Goal: Communication & Community: Participate in discussion

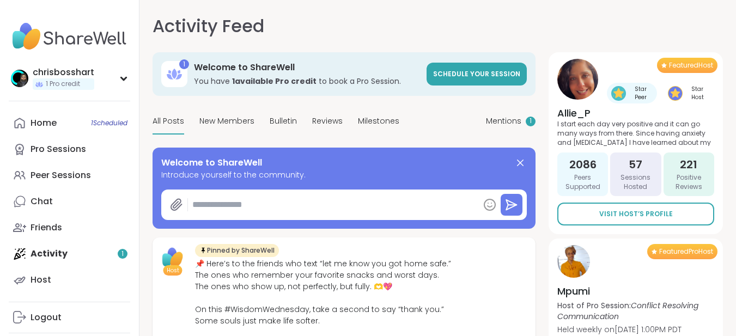
click at [59, 252] on div "Home 1 Scheduled Pro Sessions Peer Sessions Chat Friends Activity 1 Host" at bounding box center [69, 201] width 121 height 183
click at [47, 252] on div "Home 1 Scheduled Pro Sessions Peer Sessions Chat Friends Activity 1 Host" at bounding box center [69, 201] width 121 height 183
click at [45, 123] on div "Home 1 Scheduled" at bounding box center [44, 123] width 26 height 12
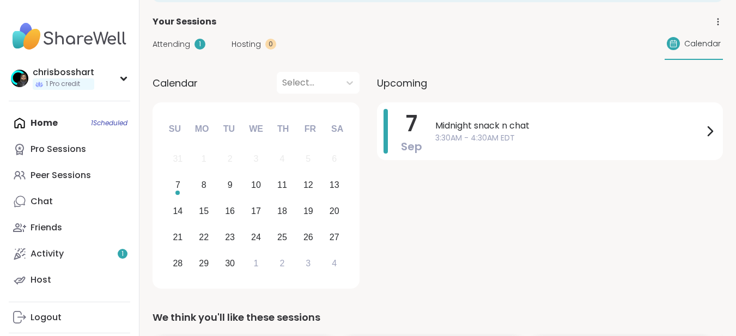
click at [42, 123] on div "Home 1 Scheduled Pro Sessions Peer Sessions Chat Friends Activity 1 Host" at bounding box center [69, 201] width 121 height 183
click at [684, 46] on div "Calendar" at bounding box center [694, 44] width 58 height 32
click at [55, 175] on div "Peer Sessions" at bounding box center [61, 175] width 60 height 12
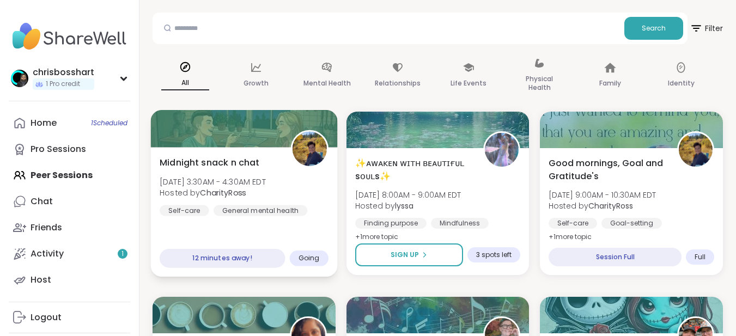
scroll to position [109, 0]
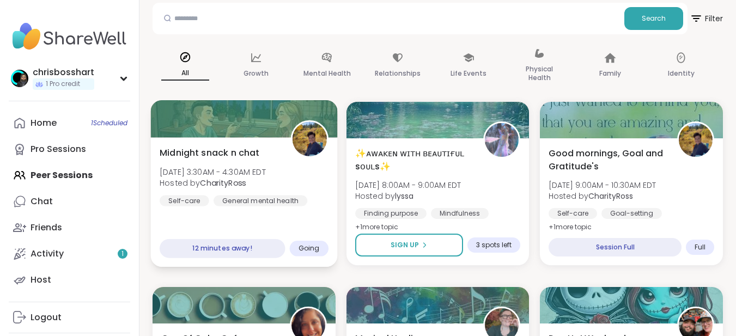
click at [216, 158] on span "Midnight snack n chat" at bounding box center [210, 152] width 100 height 13
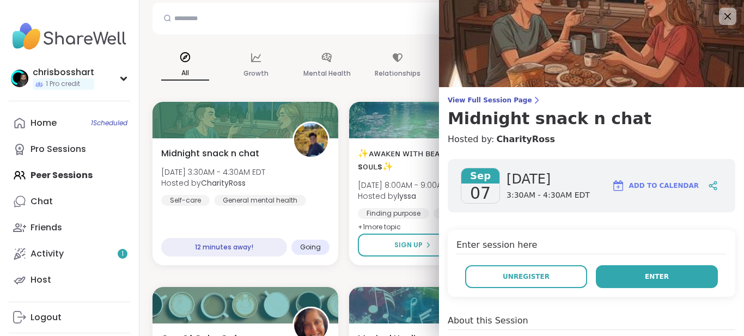
click at [621, 276] on button "Enter" at bounding box center [657, 276] width 122 height 23
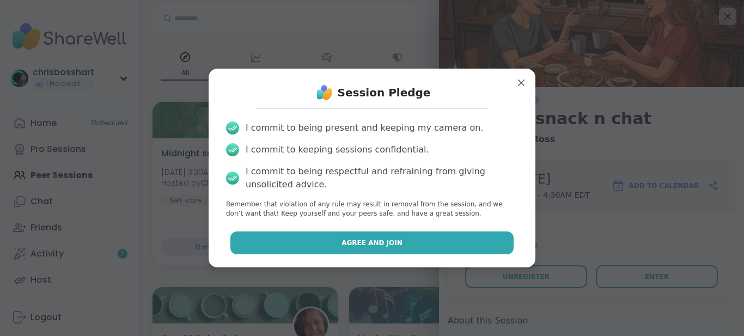
click at [346, 248] on button "Agree and Join" at bounding box center [372, 242] width 284 height 23
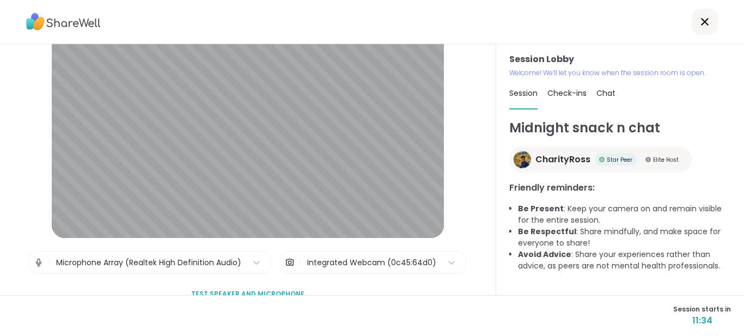
scroll to position [54, 0]
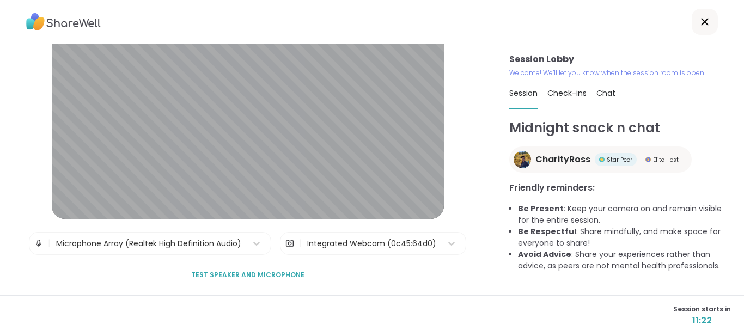
click at [575, 94] on span "Check-ins" at bounding box center [566, 93] width 39 height 11
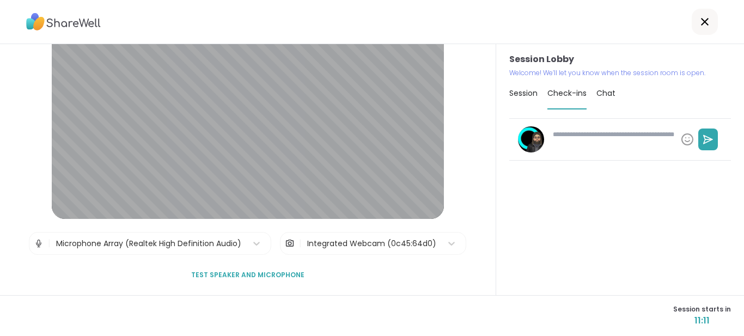
click at [600, 100] on div "Chat" at bounding box center [605, 93] width 19 height 31
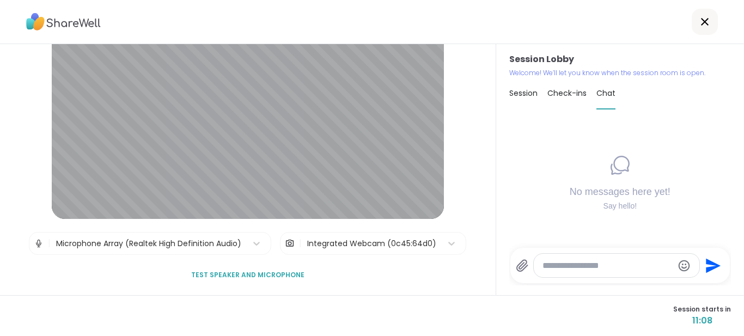
click at [515, 100] on div "Session" at bounding box center [523, 93] width 28 height 31
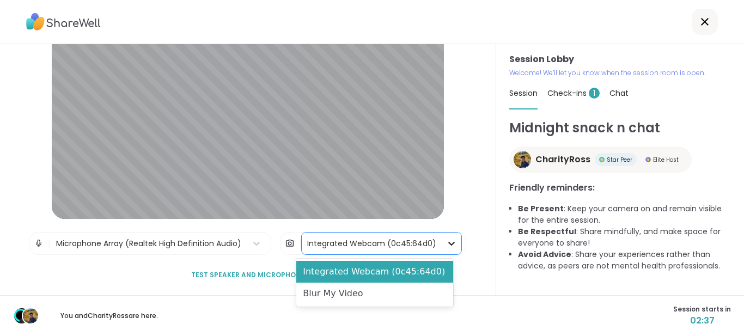
click at [446, 243] on icon at bounding box center [451, 243] width 11 height 11
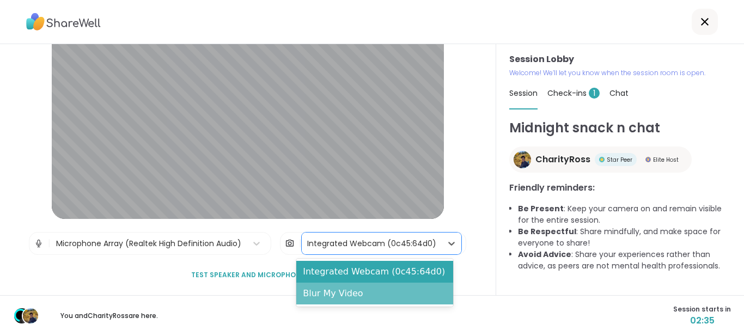
click at [379, 294] on div "Blur My Video" at bounding box center [374, 294] width 157 height 22
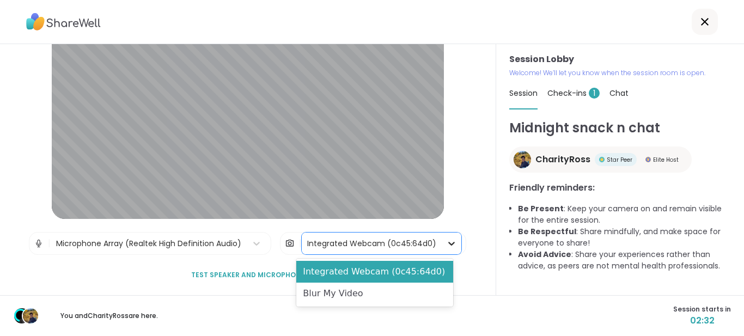
click at [446, 243] on icon at bounding box center [451, 243] width 11 height 11
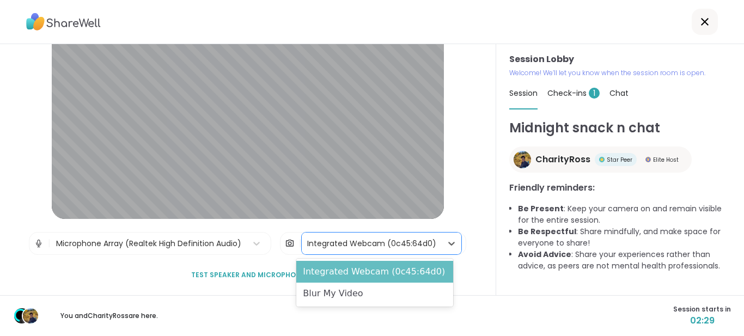
click at [405, 274] on div "Integrated Webcam (0c45:64d0)" at bounding box center [374, 272] width 157 height 22
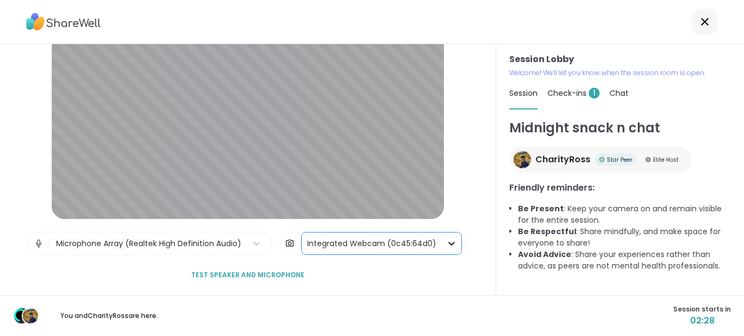
click at [446, 242] on icon at bounding box center [451, 243] width 11 height 11
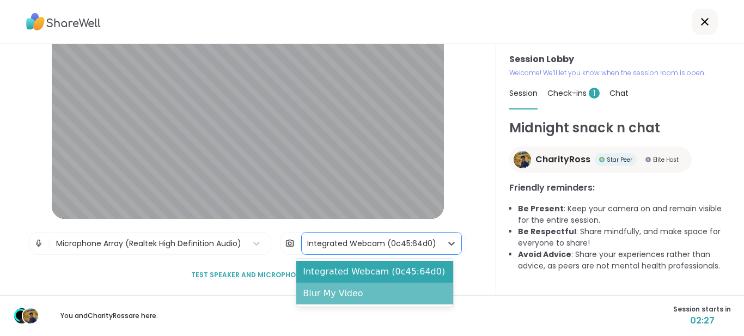
click at [398, 290] on div "Blur My Video" at bounding box center [374, 294] width 157 height 22
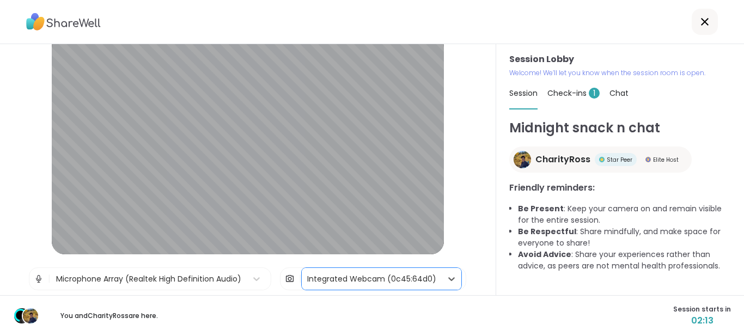
scroll to position [0, 0]
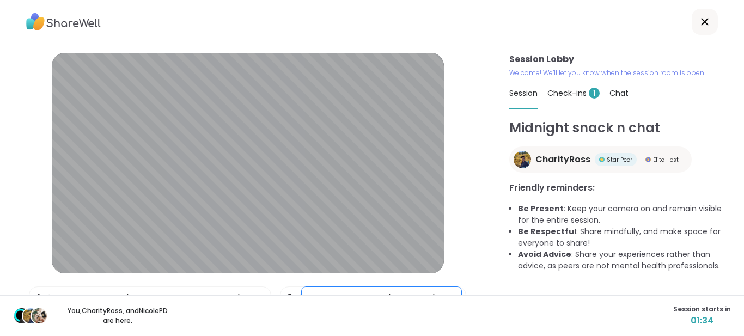
click at [696, 311] on span "Session starts in" at bounding box center [702, 309] width 58 height 10
click at [578, 90] on span "Check-ins 1" at bounding box center [573, 93] width 52 height 11
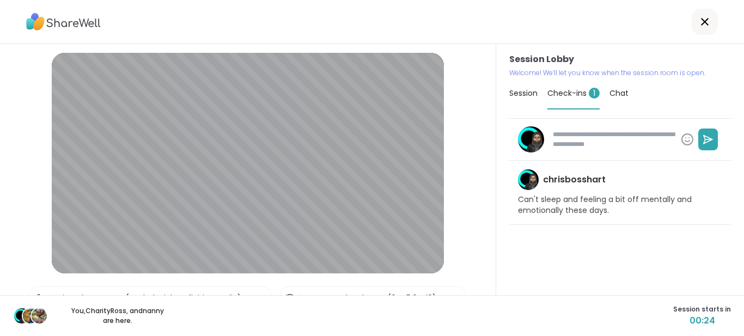
type textarea "*"
click at [613, 91] on span "Chat" at bounding box center [619, 93] width 19 height 11
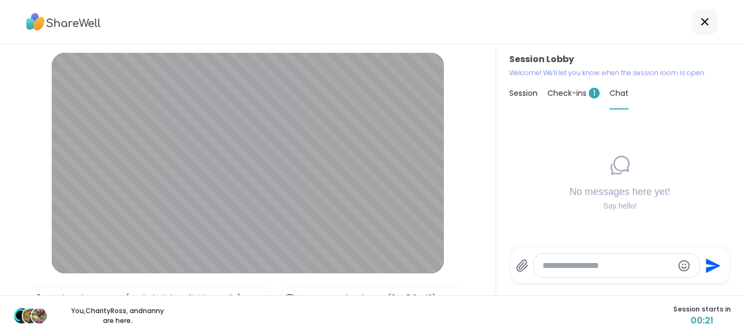
click at [525, 98] on span "Session" at bounding box center [523, 93] width 28 height 11
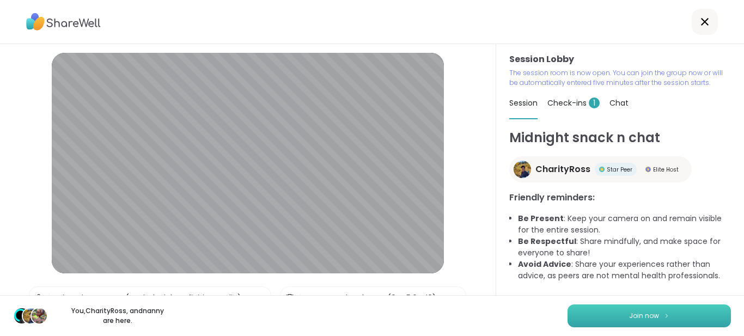
click at [645, 312] on span "Join now" at bounding box center [644, 316] width 30 height 10
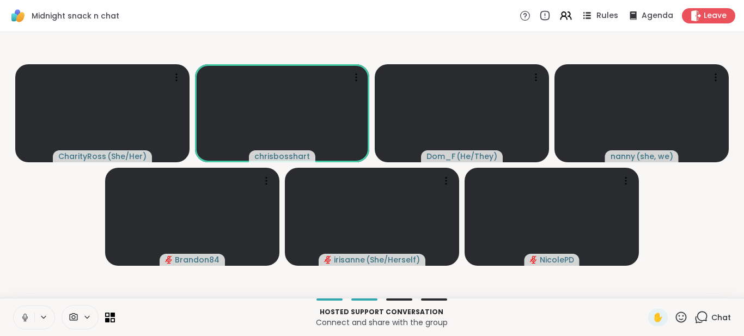
click at [596, 13] on span "Rules" at bounding box center [607, 15] width 22 height 11
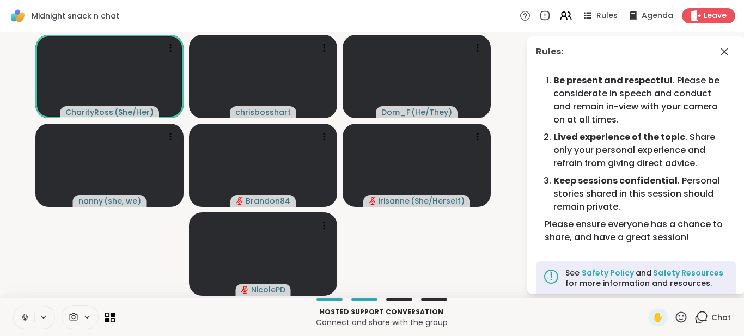
scroll to position [11, 0]
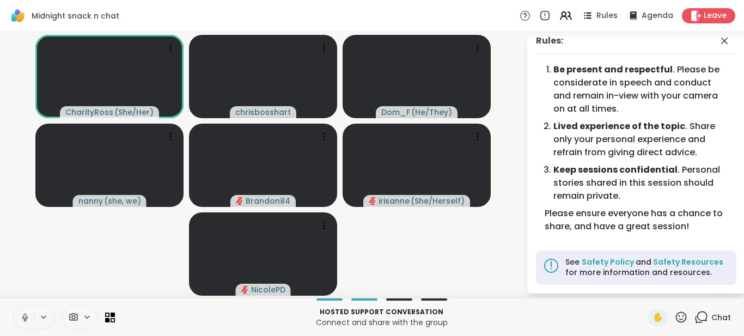
click at [674, 317] on icon at bounding box center [681, 317] width 14 height 14
click at [668, 289] on span "👍" at bounding box center [673, 288] width 11 height 13
click at [718, 45] on icon at bounding box center [724, 40] width 13 height 13
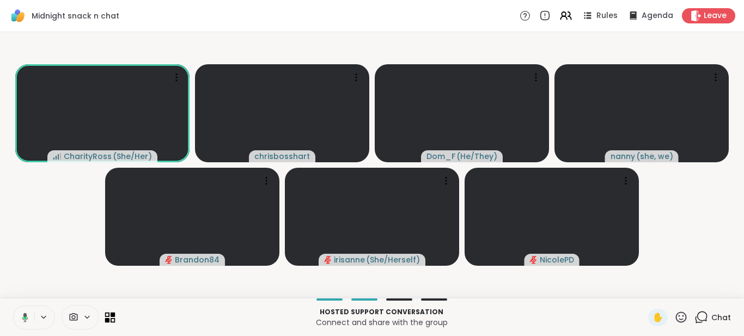
click at [111, 320] on icon at bounding box center [113, 320] width 5 height 5
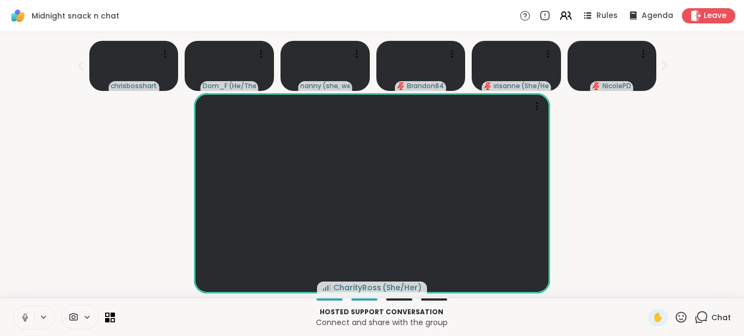
click at [28, 316] on icon at bounding box center [25, 318] width 10 height 10
click at [28, 326] on button at bounding box center [24, 317] width 21 height 23
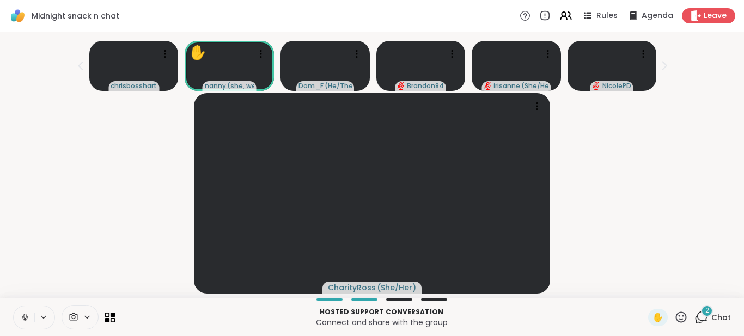
click at [25, 318] on icon at bounding box center [24, 316] width 3 height 5
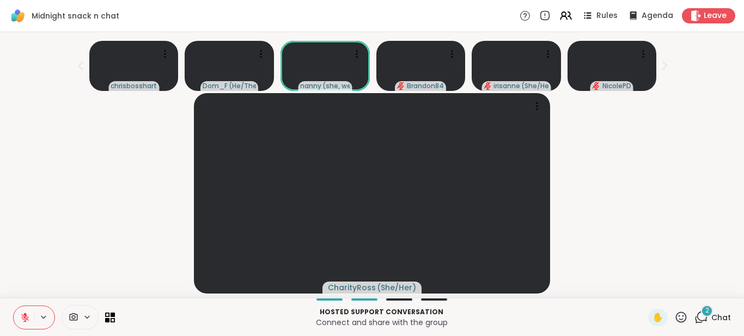
click at [699, 319] on icon at bounding box center [702, 317] width 10 height 10
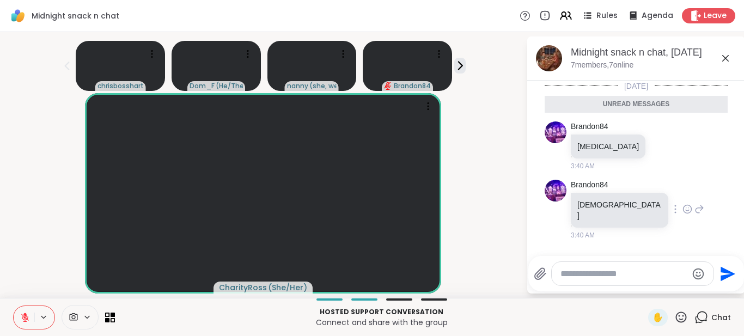
scroll to position [2, 0]
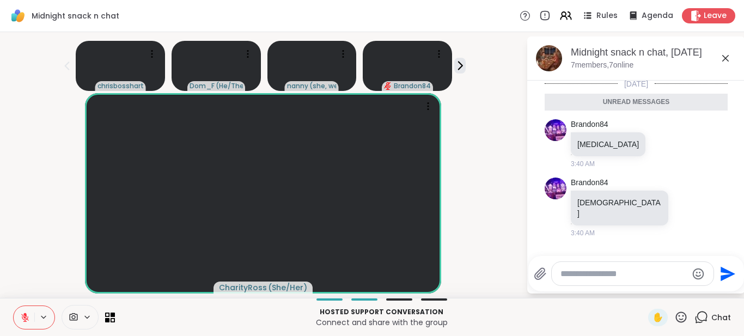
click at [27, 321] on icon at bounding box center [25, 318] width 10 height 10
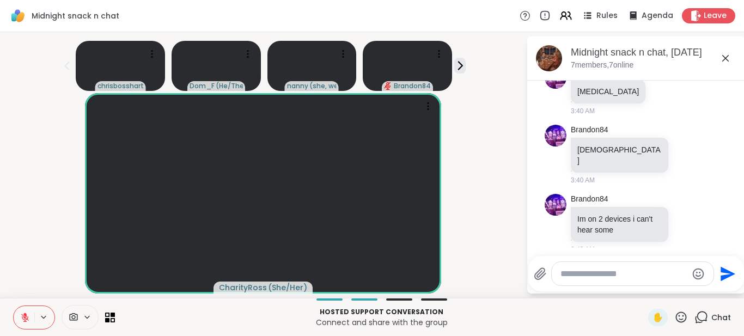
click at [28, 314] on icon at bounding box center [25, 318] width 10 height 10
click at [23, 319] on icon at bounding box center [25, 318] width 10 height 10
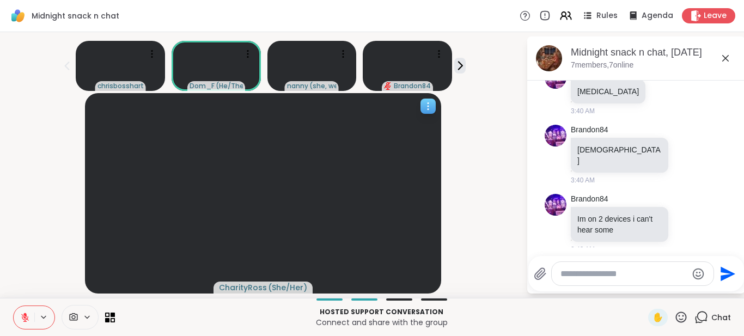
click at [434, 109] on icon at bounding box center [428, 106] width 11 height 11
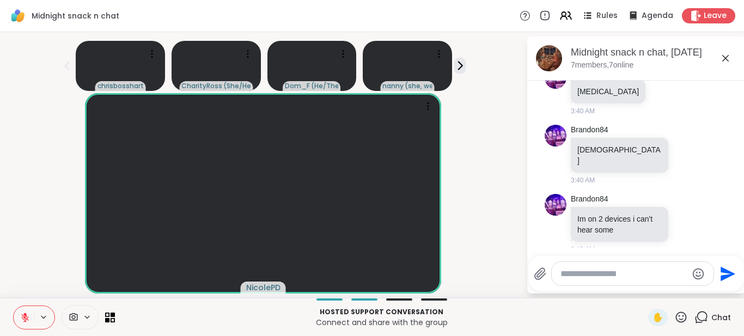
click at [468, 113] on div "NicolePD" at bounding box center [263, 193] width 513 height 200
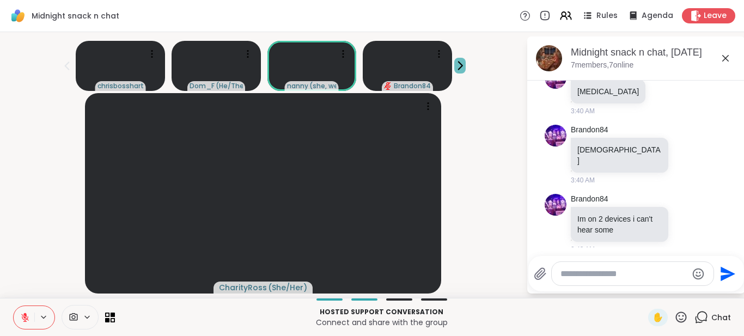
click at [456, 65] on icon at bounding box center [459, 65] width 11 height 11
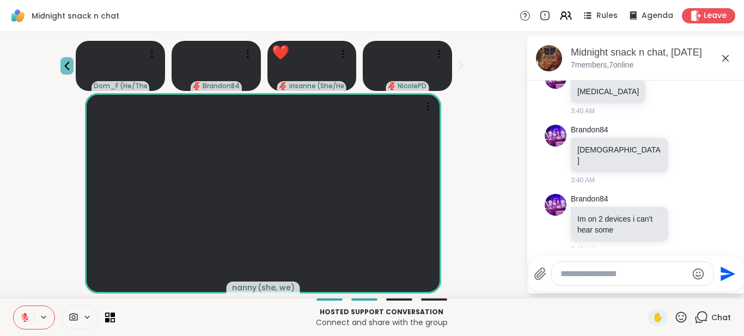
click at [63, 69] on icon at bounding box center [66, 65] width 13 height 13
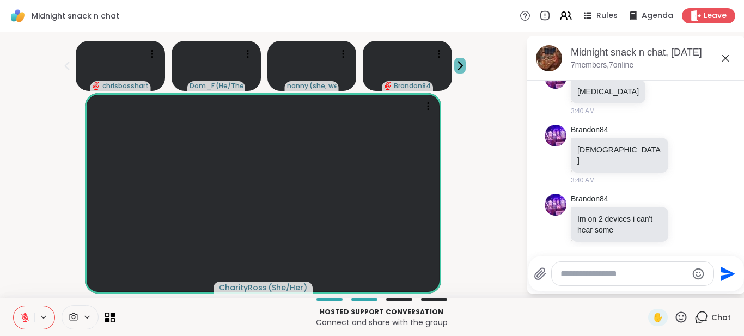
click at [458, 65] on icon at bounding box center [460, 66] width 4 height 8
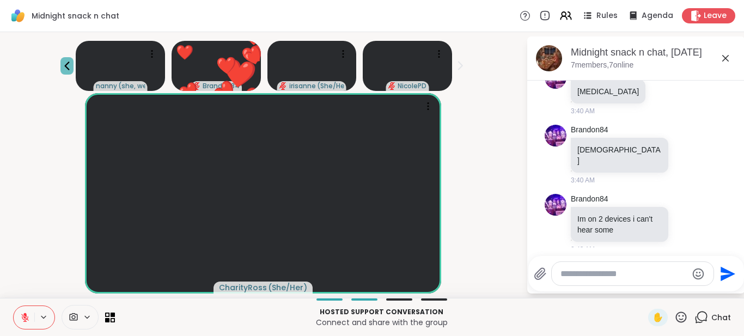
click at [62, 69] on icon at bounding box center [66, 65] width 13 height 13
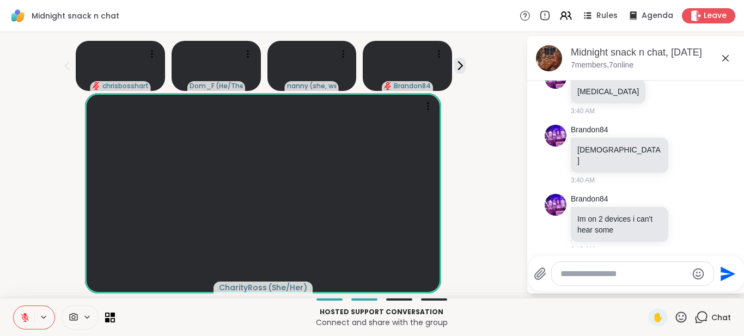
scroll to position [14, 0]
click at [458, 60] on icon at bounding box center [459, 65] width 11 height 11
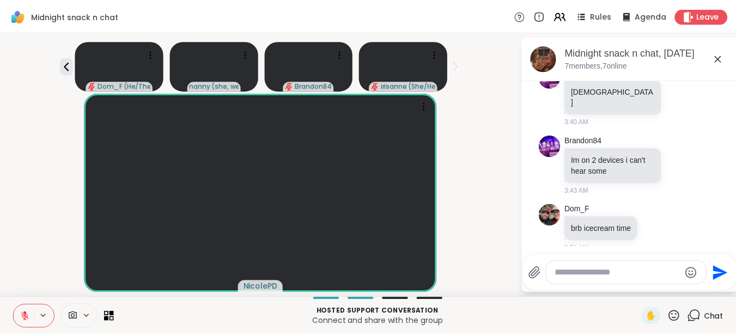
scroll to position [0, 0]
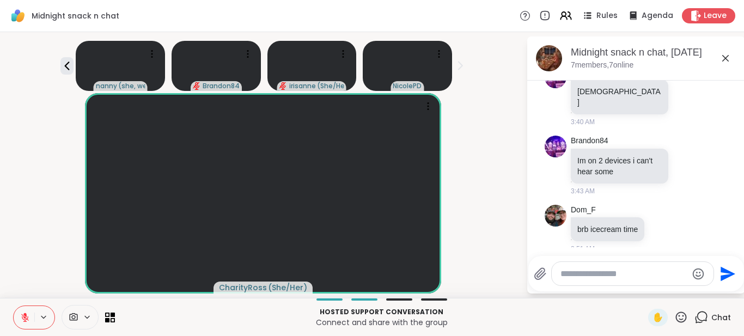
click at [22, 321] on icon at bounding box center [25, 318] width 10 height 10
click at [22, 319] on icon at bounding box center [25, 318] width 10 height 10
click at [59, 69] on div "nanny ( she, we ) Brandon84 irisanne ( She/Herself ) [PERSON_NAME]" at bounding box center [263, 63] width 513 height 54
click at [691, 16] on icon at bounding box center [696, 15] width 10 height 11
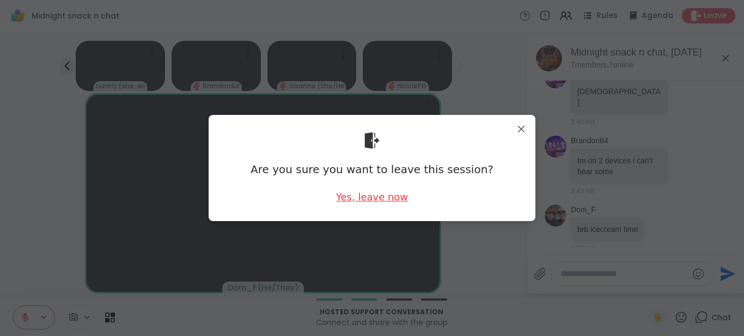
click at [379, 198] on div "Yes, leave now" at bounding box center [372, 197] width 72 height 14
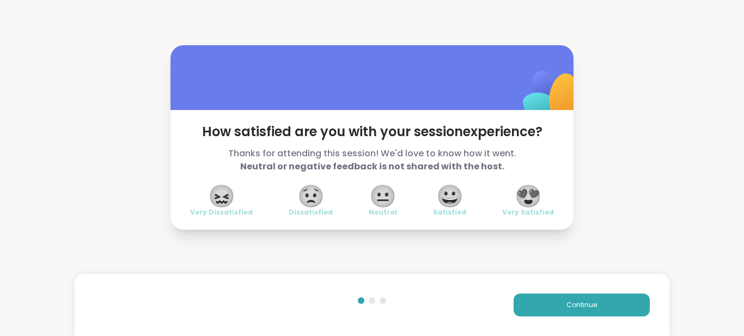
click at [369, 300] on div at bounding box center [372, 300] width 7 height 7
click at [544, 304] on button "Continue" at bounding box center [582, 305] width 136 height 23
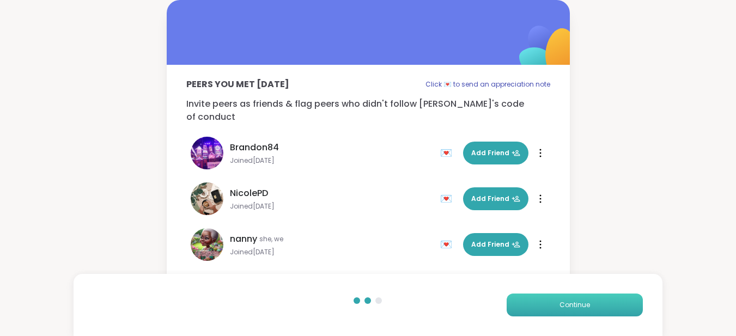
click at [542, 310] on button "Continue" at bounding box center [575, 305] width 136 height 23
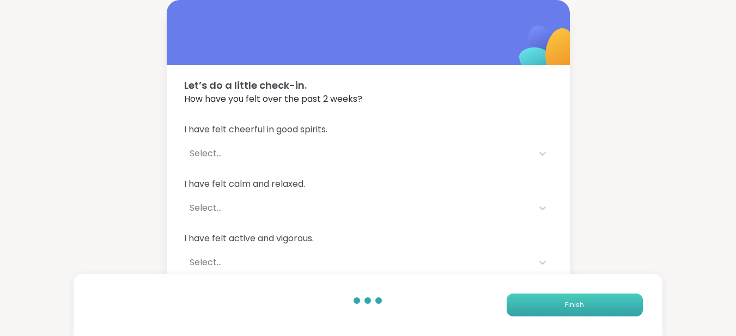
click at [533, 308] on button "Finish" at bounding box center [575, 305] width 136 height 23
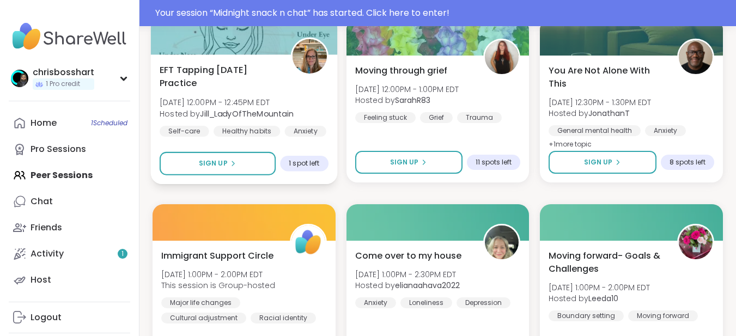
scroll to position [599, 0]
